Goal: Transaction & Acquisition: Purchase product/service

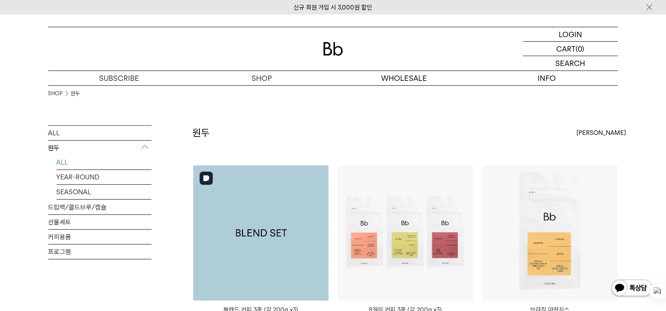
click at [306, 248] on img at bounding box center [260, 233] width 135 height 135
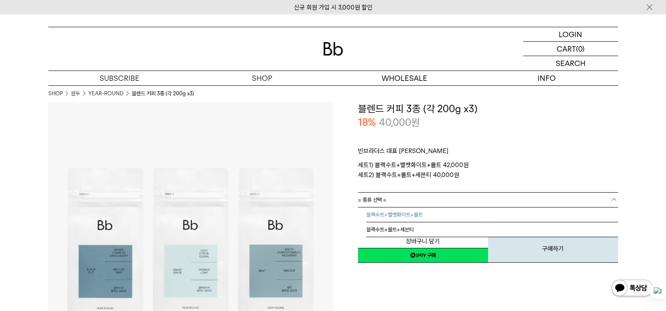
click at [609, 215] on li "블랙수트+벨벳화이트+몰트" at bounding box center [492, 215] width 252 height 15
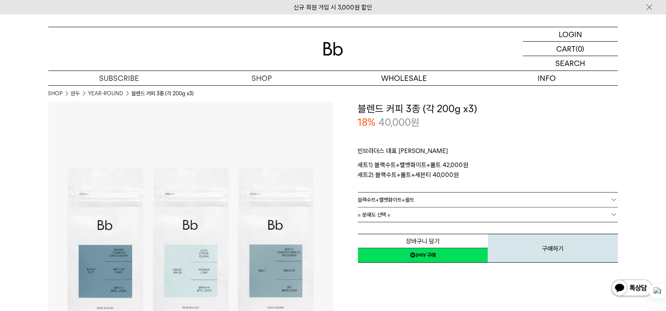
click at [608, 215] on link "= 분쇄도 선택 =" at bounding box center [488, 215] width 260 height 14
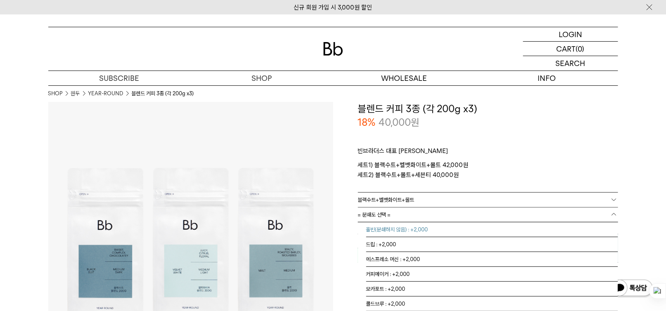
click at [397, 227] on li "홀빈(분쇄하지 않음) : +2,000" at bounding box center [492, 229] width 252 height 15
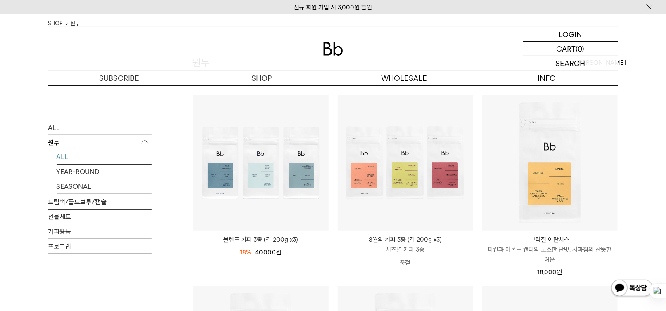
scroll to position [137, 0]
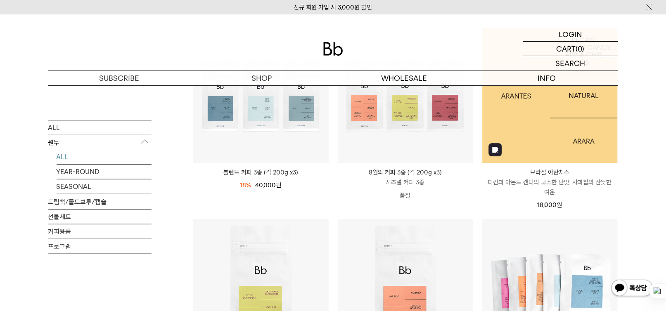
click at [556, 143] on img at bounding box center [549, 95] width 135 height 135
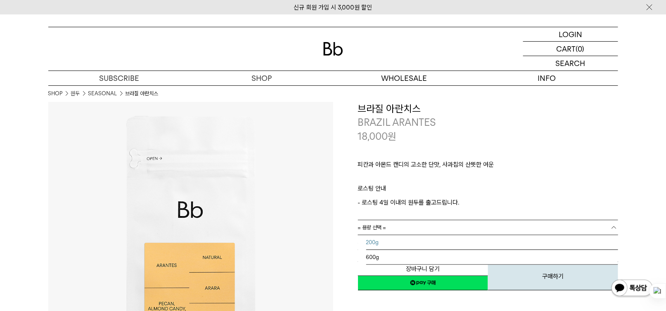
click at [610, 242] on li "200g" at bounding box center [492, 242] width 252 height 15
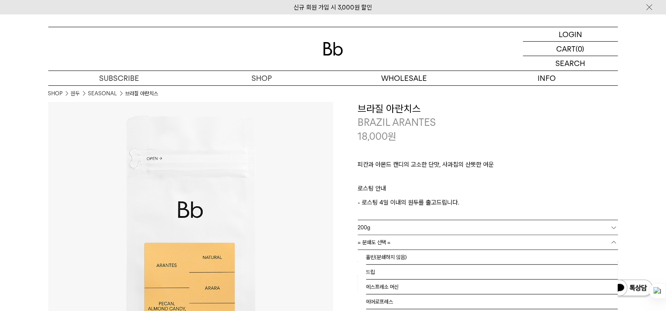
click at [612, 241] on b at bounding box center [614, 243] width 8 height 8
click at [591, 255] on li "홀빈(분쇄하지 않음)" at bounding box center [492, 257] width 252 height 15
